Goal: Information Seeking & Learning: Learn about a topic

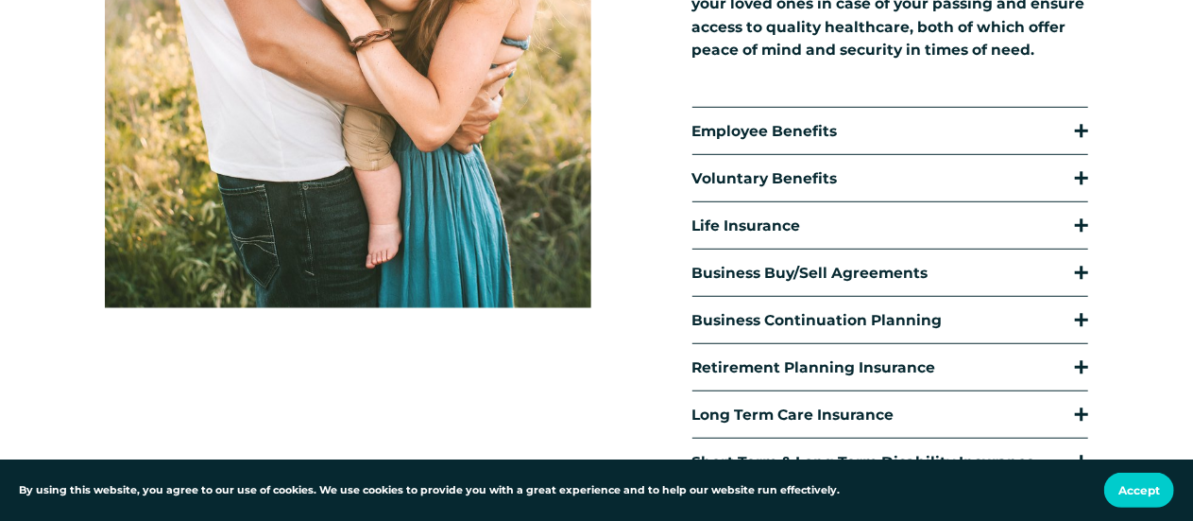
scroll to position [567, 0]
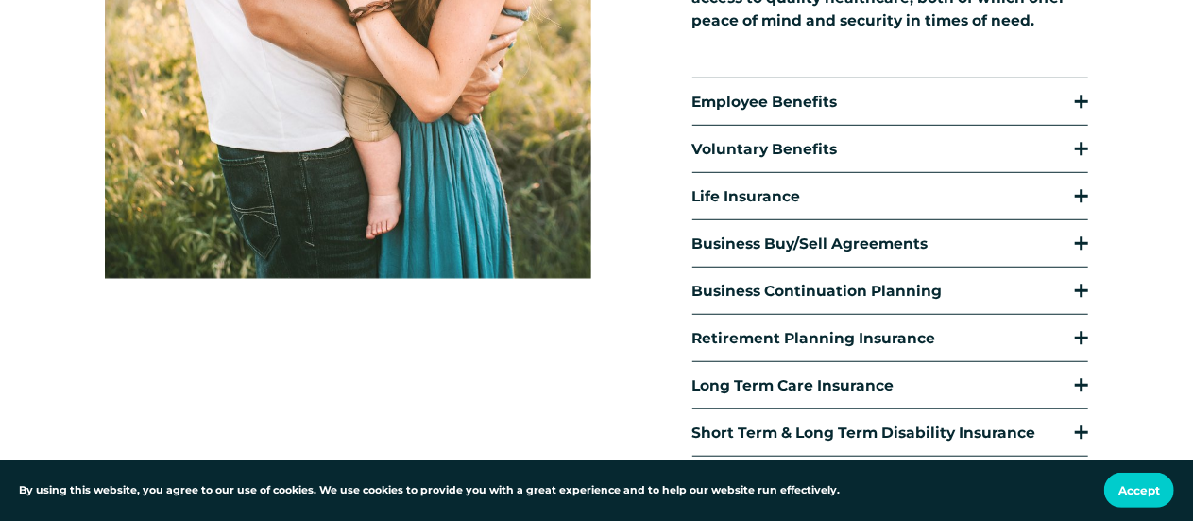
click at [1081, 103] on div at bounding box center [1082, 100] width 3 height 13
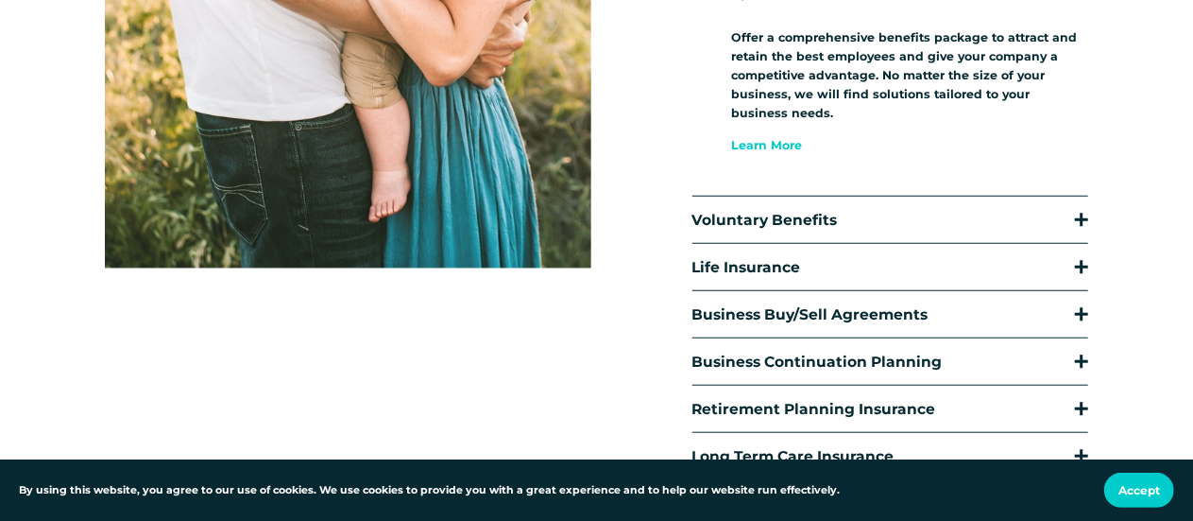
scroll to position [756, 0]
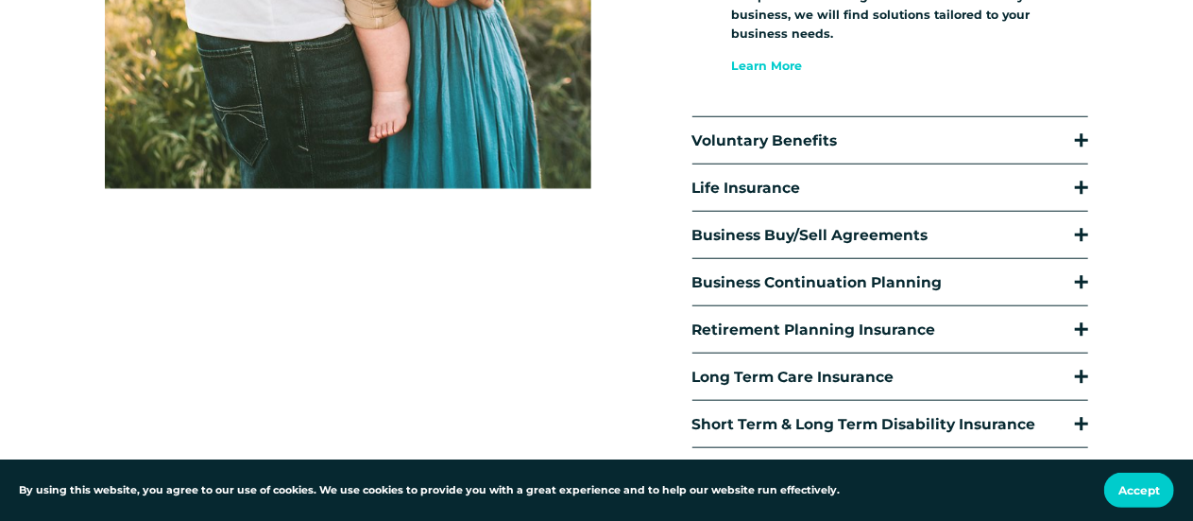
click at [1077, 195] on div at bounding box center [1081, 187] width 13 height 13
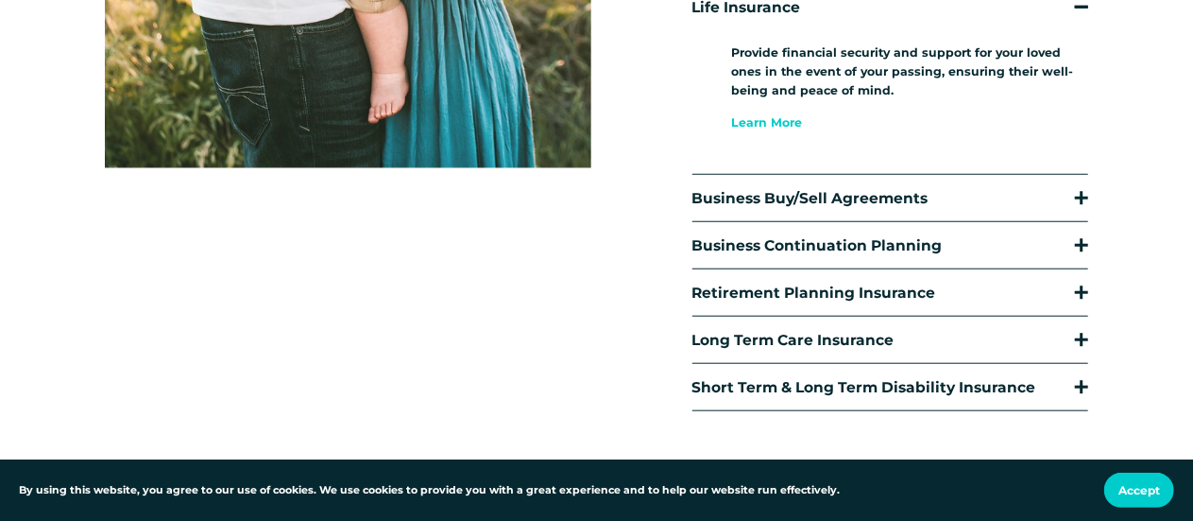
click at [782, 128] on link "Learn More" at bounding box center [767, 122] width 71 height 14
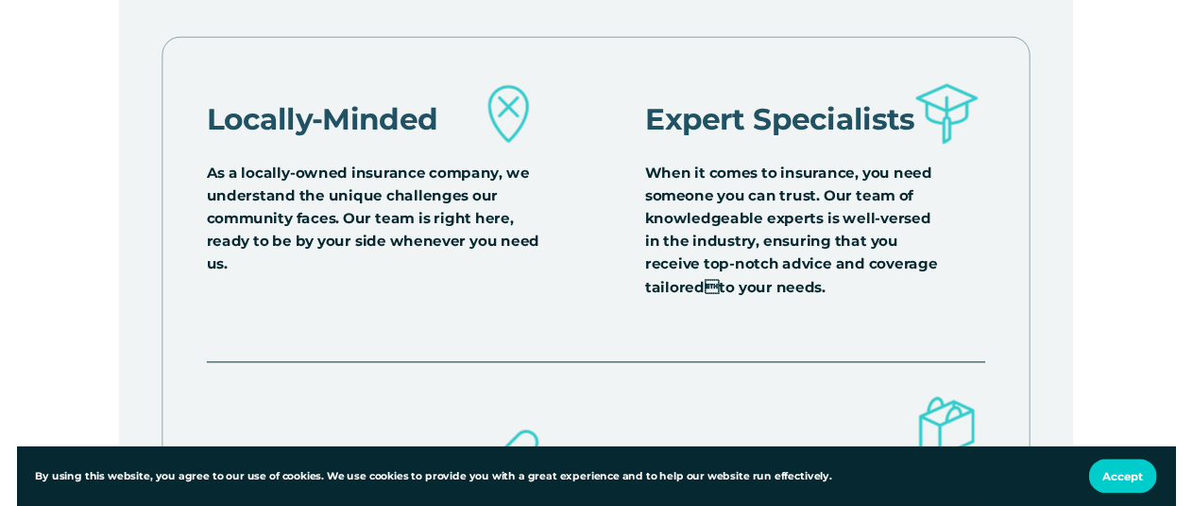
scroll to position [2740, 0]
